Goal: Navigation & Orientation: Find specific page/section

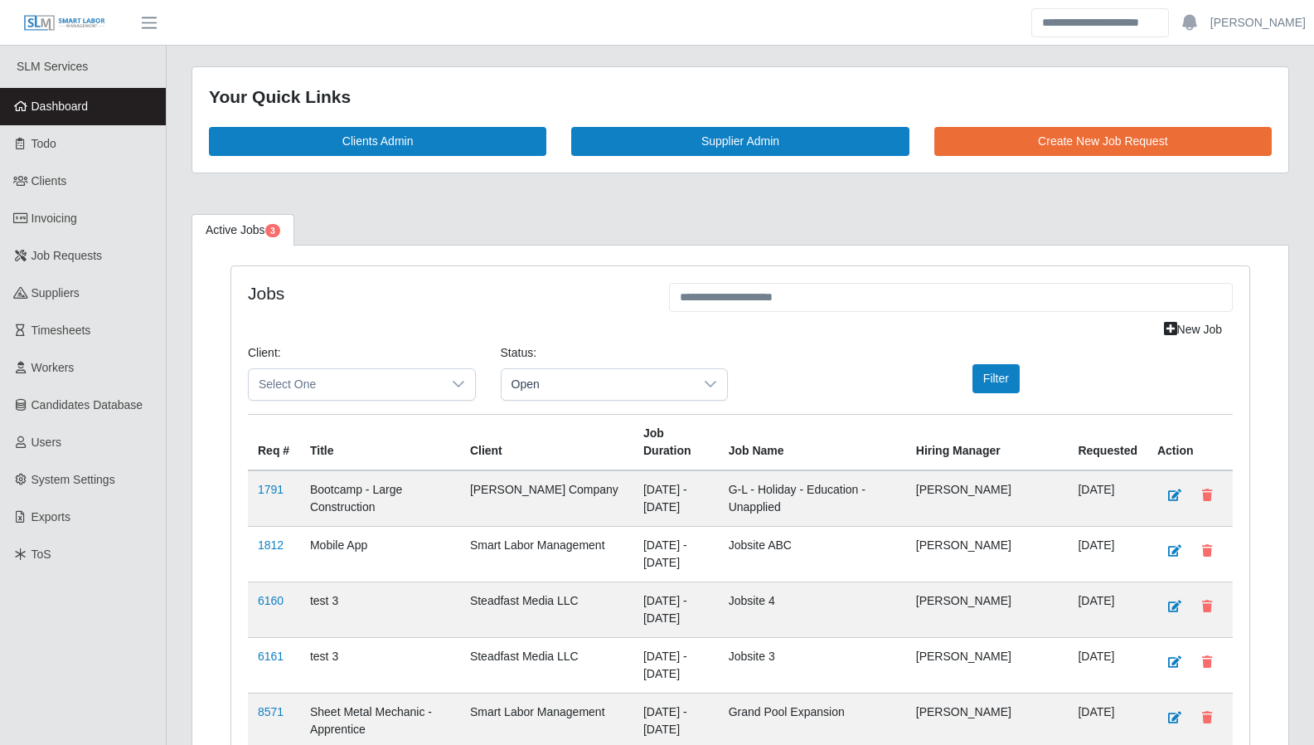
scroll to position [2556, 0]
click at [64, 156] on link "Todo" at bounding box center [83, 143] width 166 height 37
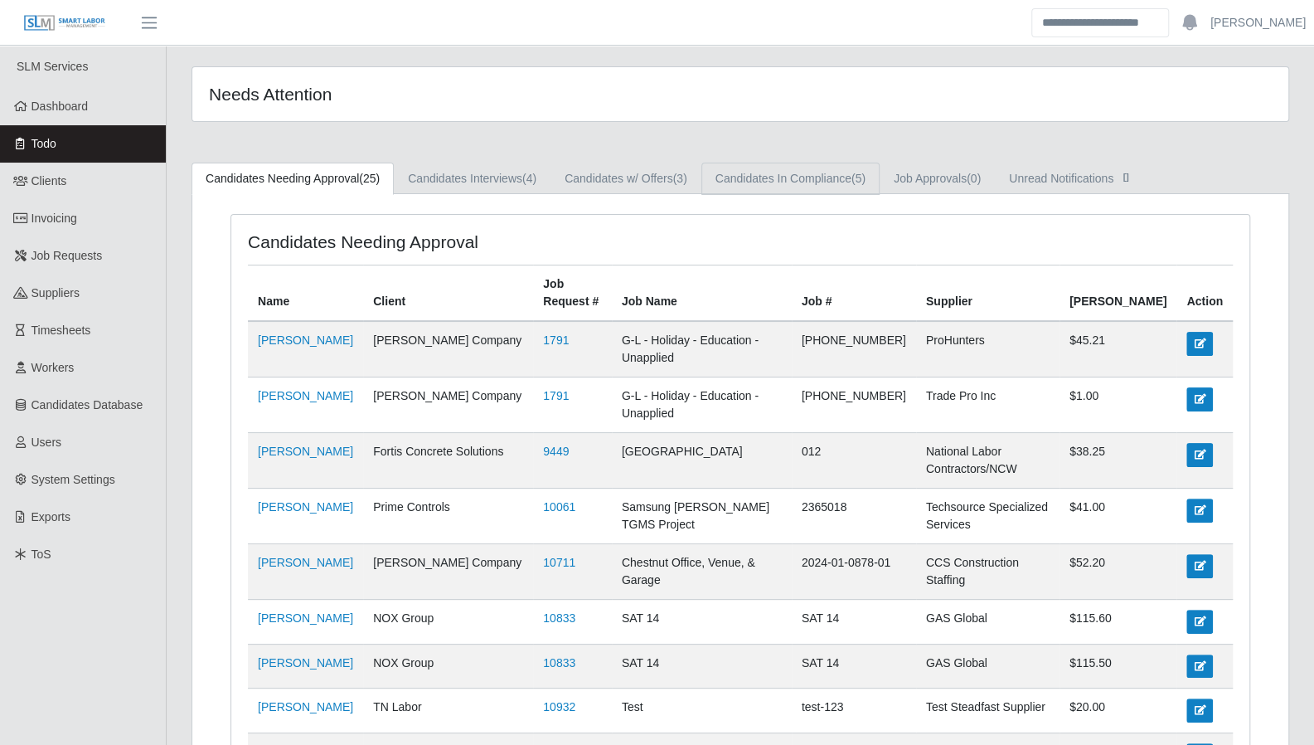
click at [758, 183] on link "Candidates In Compliance (5)" at bounding box center [790, 179] width 178 height 32
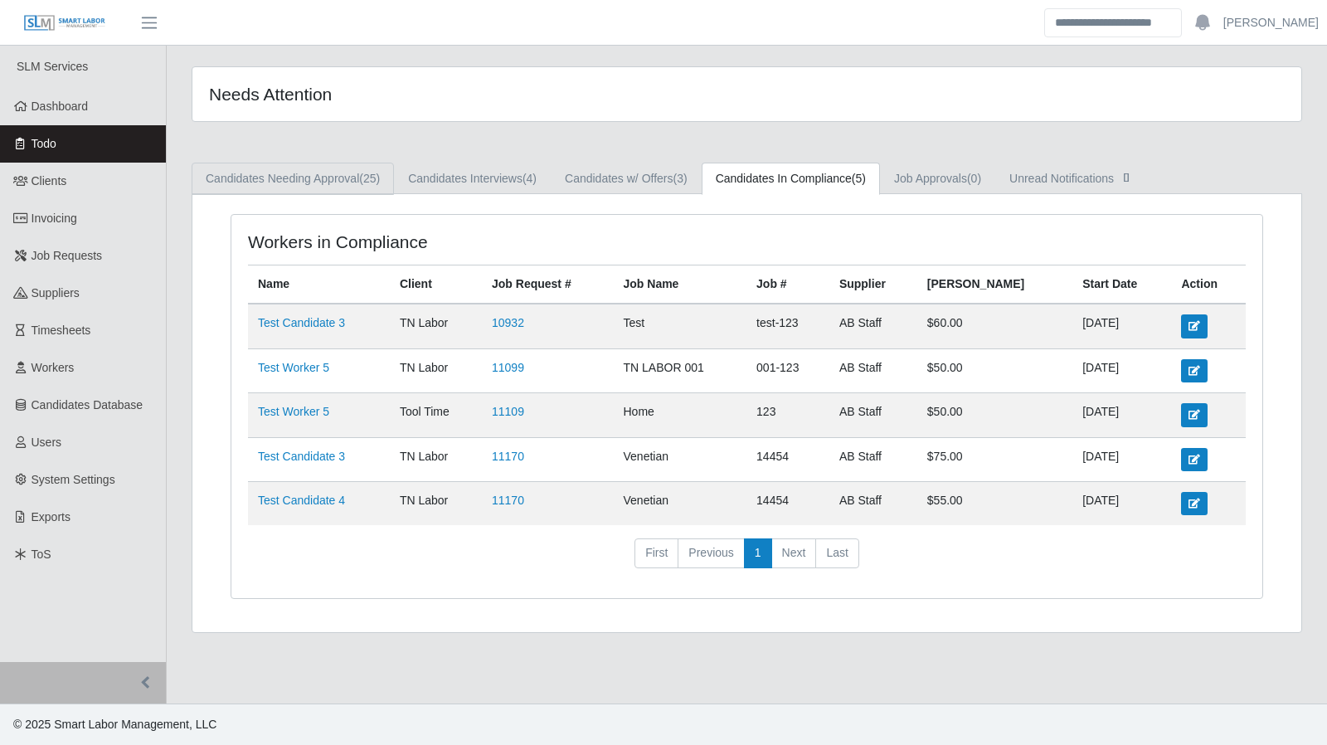
click at [362, 177] on span "(25)" at bounding box center [369, 178] width 21 height 13
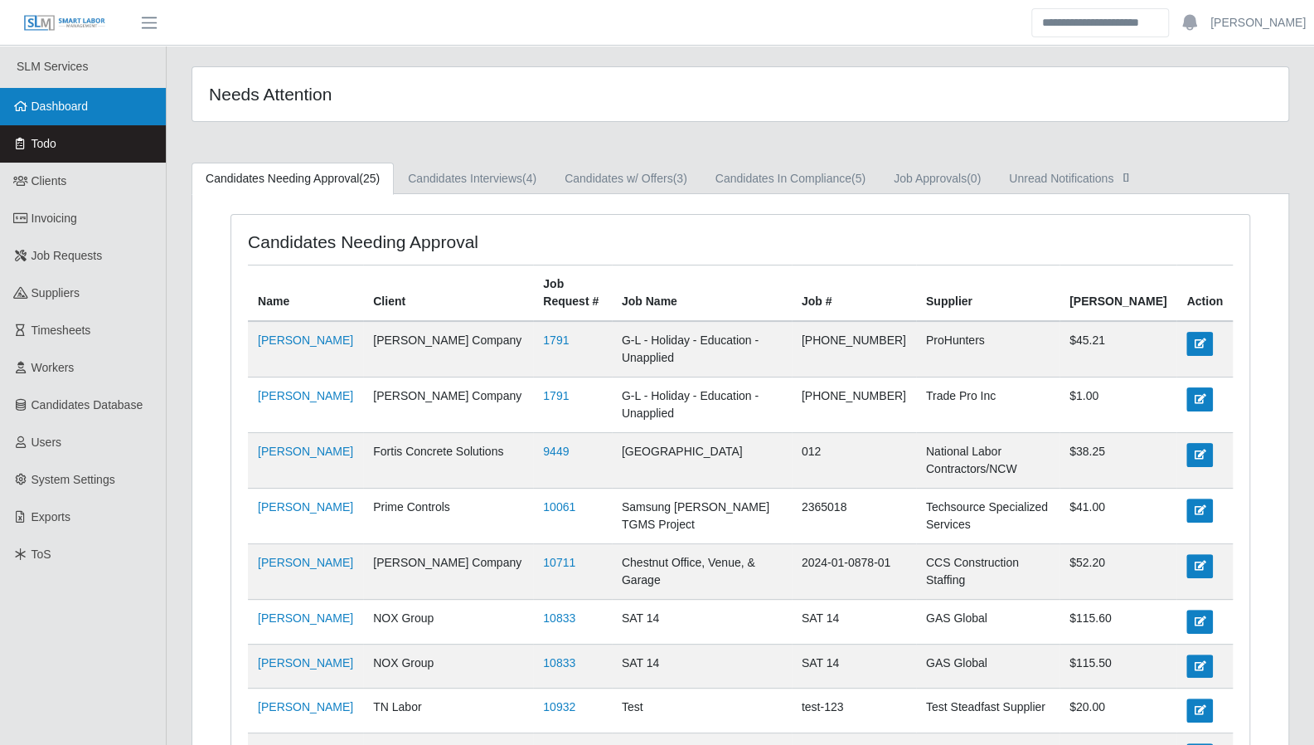
click at [56, 112] on span "Dashboard" at bounding box center [60, 106] width 57 height 13
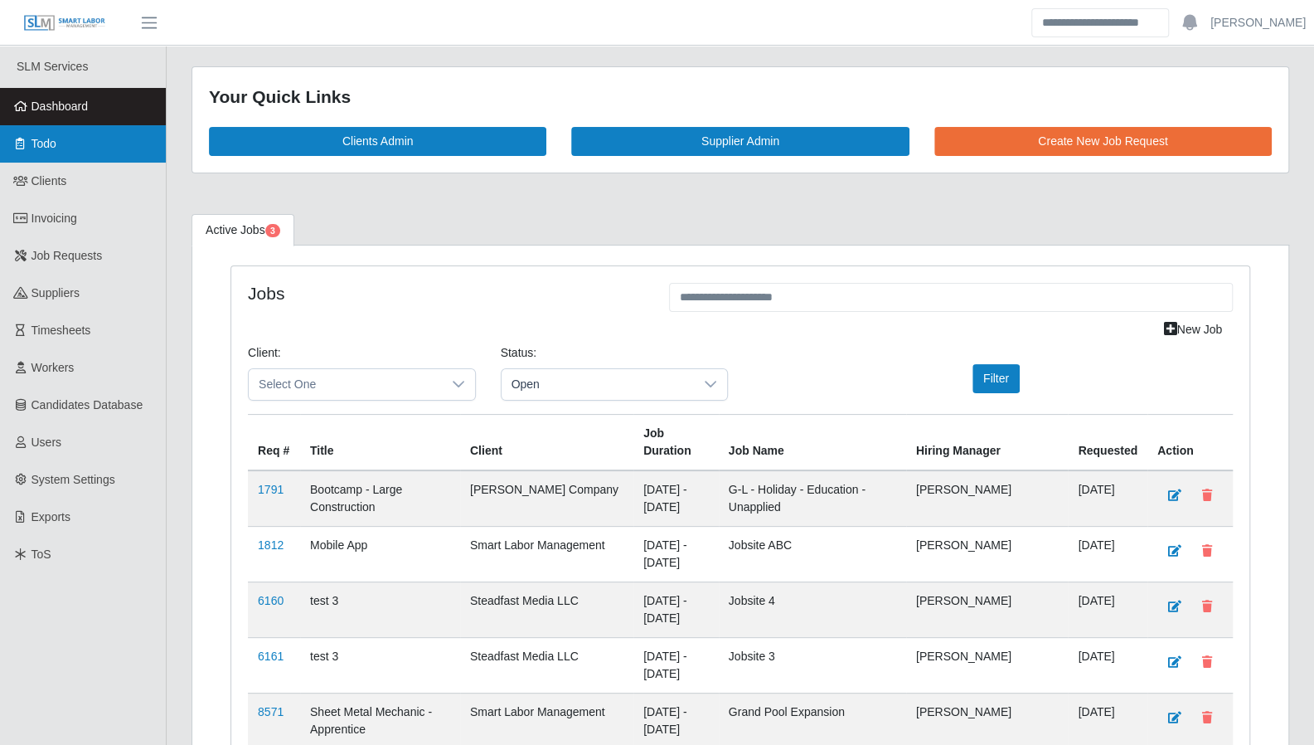
click at [70, 147] on link "Todo" at bounding box center [83, 143] width 166 height 37
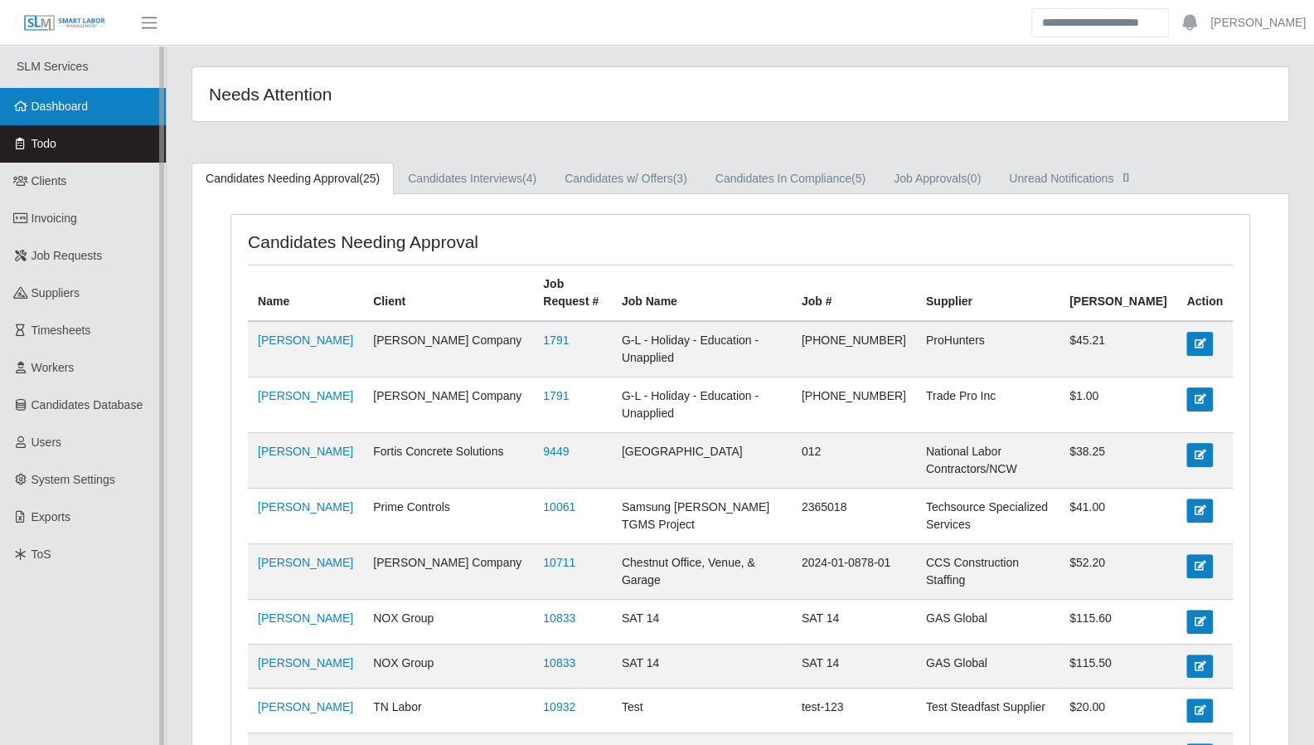
click at [68, 115] on link "Dashboard" at bounding box center [83, 106] width 166 height 37
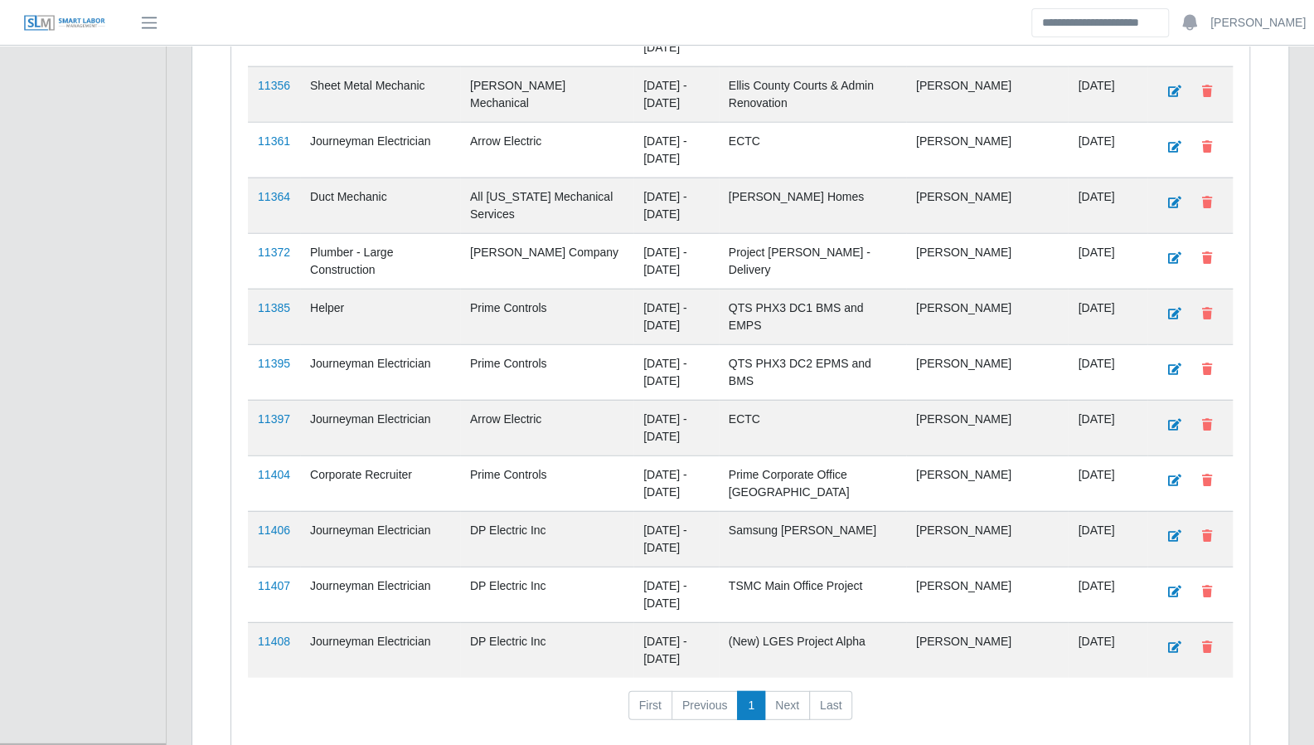
scroll to position [2560, 0]
